Goal: Book appointment/travel/reservation

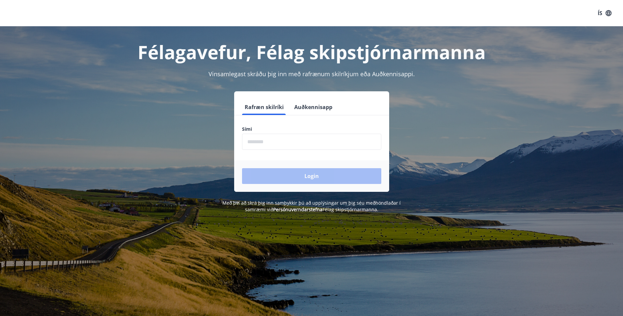
click at [261, 139] on input "phone" at bounding box center [311, 142] width 139 height 16
type input "********"
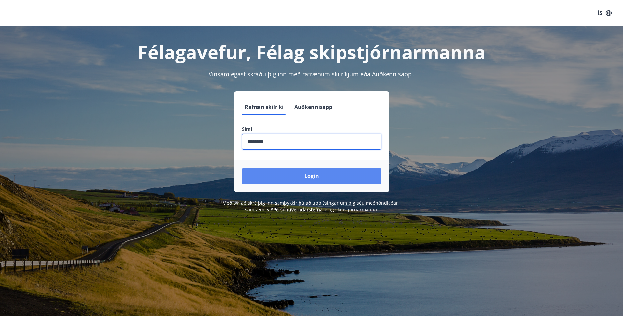
click at [311, 175] on button "Login" at bounding box center [311, 176] width 139 height 16
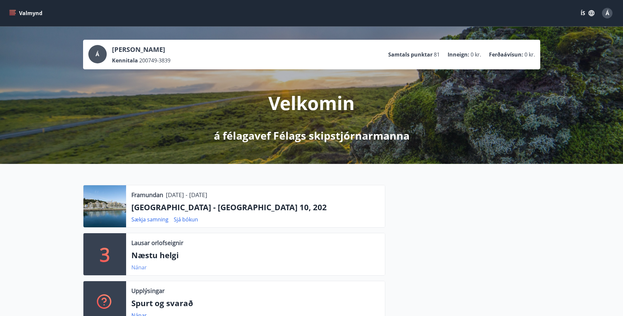
click at [135, 267] on link "Nánar" at bounding box center [138, 267] width 15 height 7
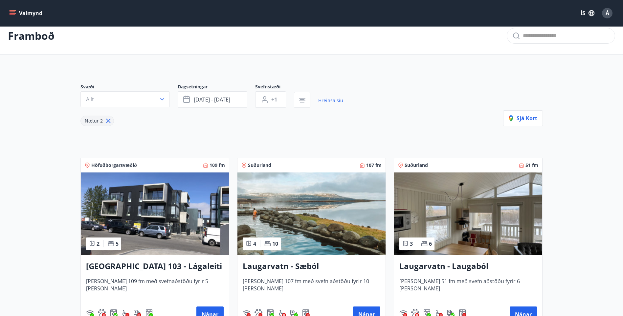
scroll to position [42, 0]
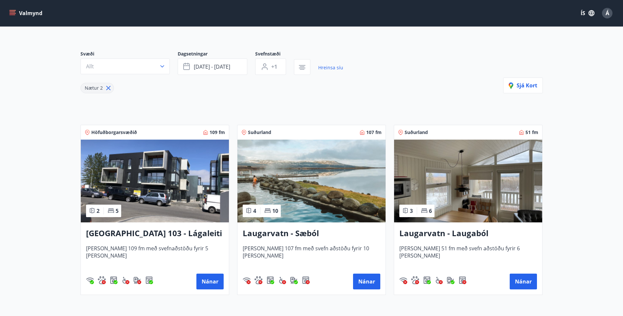
click at [269, 232] on h3 "Laugarvatn - Sæból" at bounding box center [312, 233] width 138 height 12
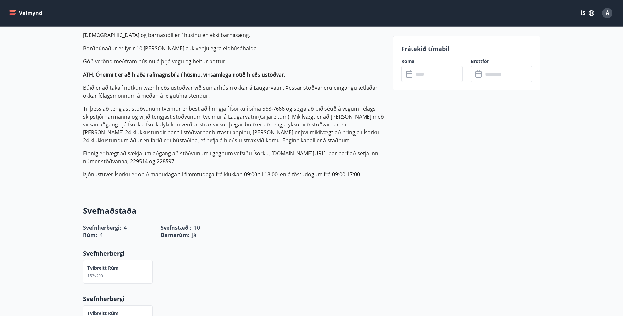
scroll to position [142, 0]
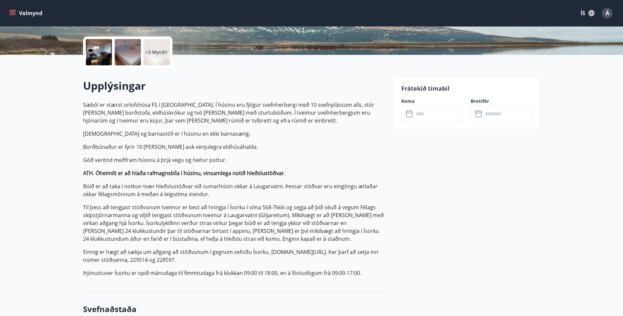
click at [409, 113] on icon at bounding box center [409, 113] width 7 height 1
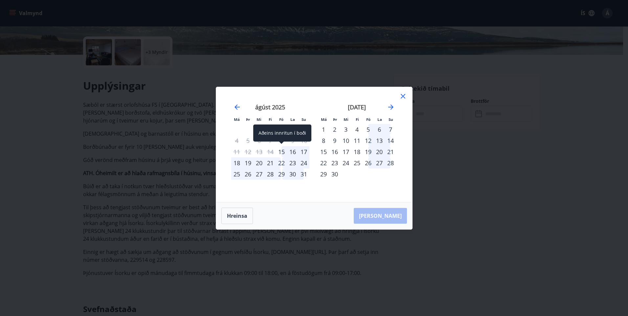
click at [282, 150] on div "15" at bounding box center [281, 151] width 11 height 11
click at [281, 163] on div "22" at bounding box center [281, 162] width 11 height 11
click at [387, 220] on div "[PERSON_NAME]" at bounding box center [314, 215] width 196 height 27
click at [404, 95] on icon at bounding box center [402, 96] width 5 height 5
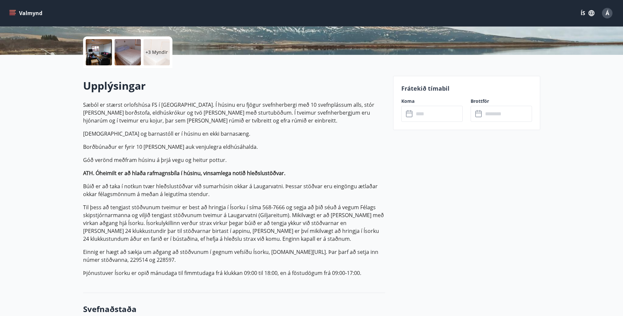
click at [407, 114] on icon at bounding box center [410, 114] width 8 height 8
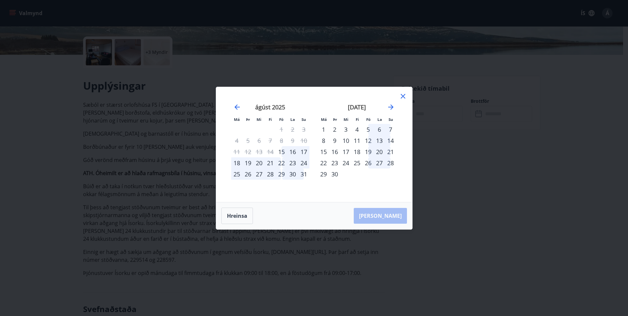
click at [324, 128] on div "1" at bounding box center [323, 129] width 11 height 11
click at [401, 96] on icon at bounding box center [403, 96] width 8 height 8
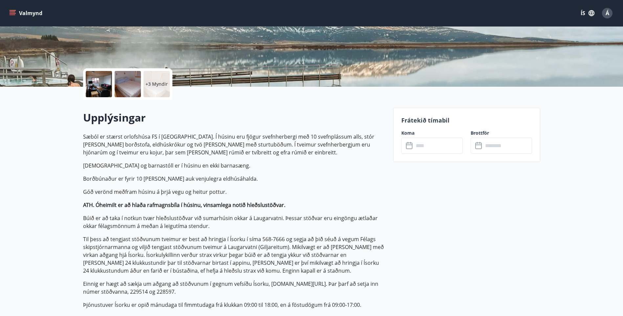
scroll to position [109, 0]
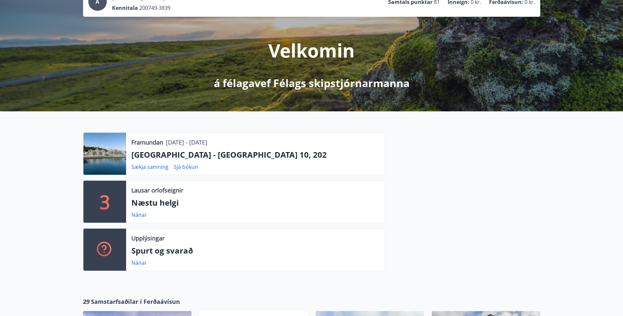
scroll to position [98, 0]
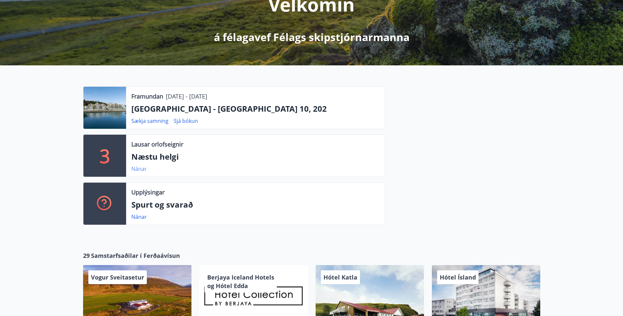
click at [138, 167] on link "Nánar" at bounding box center [138, 168] width 15 height 7
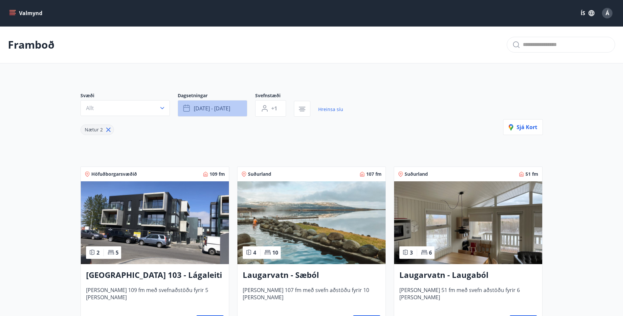
click at [224, 108] on span "[DATE] - [DATE]" at bounding box center [212, 108] width 36 height 7
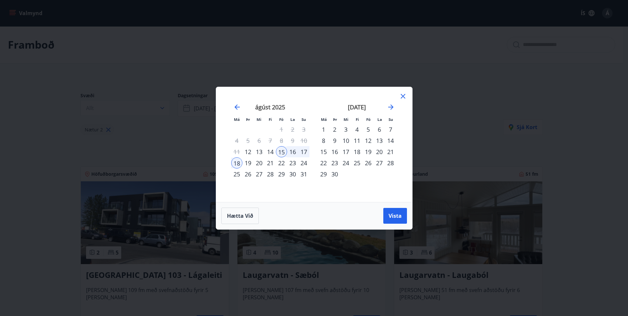
click at [281, 162] on div "22" at bounding box center [281, 162] width 11 height 11
click at [283, 152] on div "15" at bounding box center [281, 151] width 11 height 11
click at [282, 161] on div "22" at bounding box center [281, 162] width 11 height 11
click at [400, 216] on span "Vista" at bounding box center [394, 215] width 13 height 7
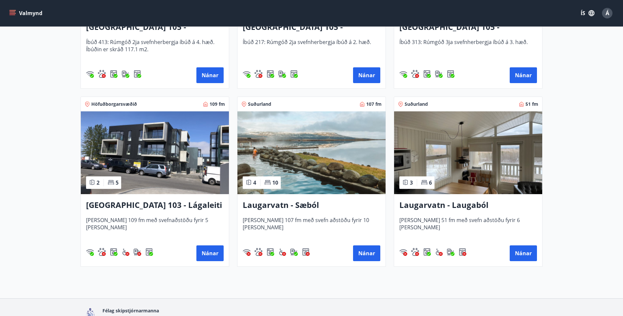
scroll to position [263, 0]
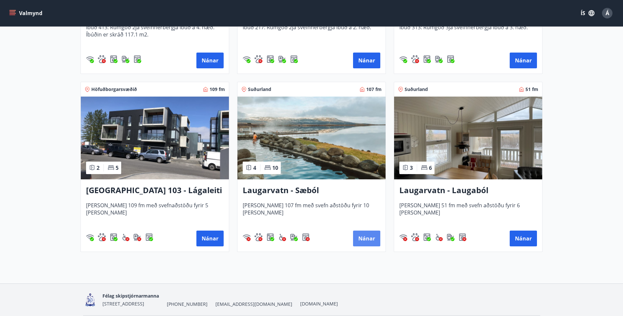
click at [369, 238] on button "Nánar" at bounding box center [366, 238] width 27 height 16
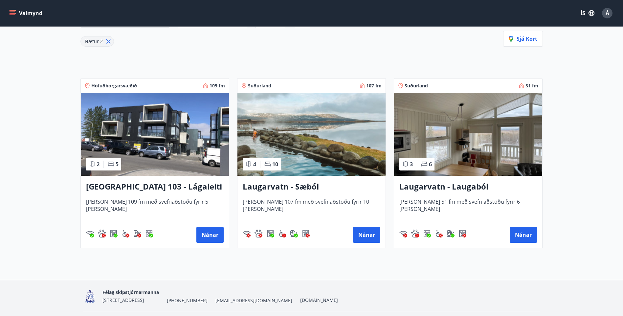
scroll to position [107, 0]
